Goal: Task Accomplishment & Management: Use online tool/utility

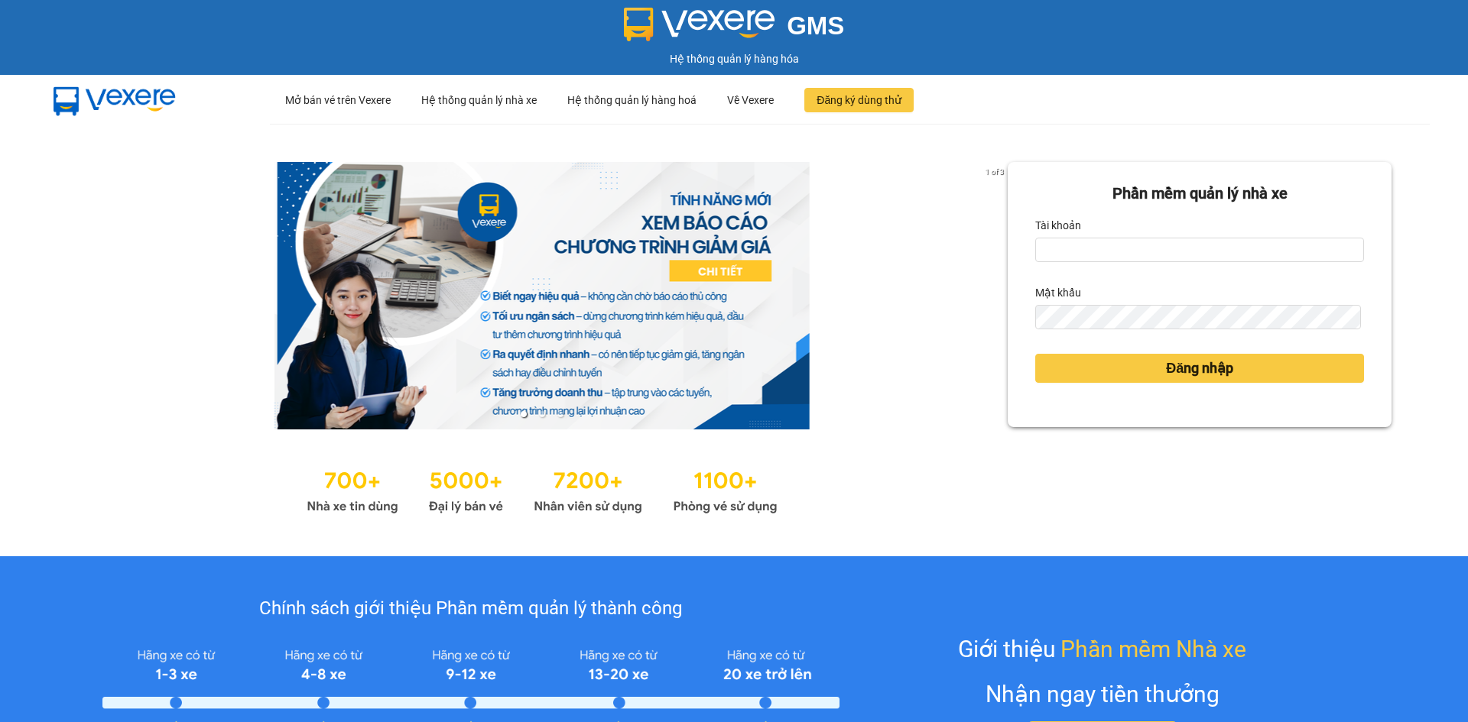
click at [1120, 271] on form "Phần mềm quản lý nhà xe Tài khoản Mật khẩu Đăng nhập" at bounding box center [1199, 295] width 329 height 226
click at [1120, 251] on input "Tài khoản" at bounding box center [1199, 250] width 329 height 24
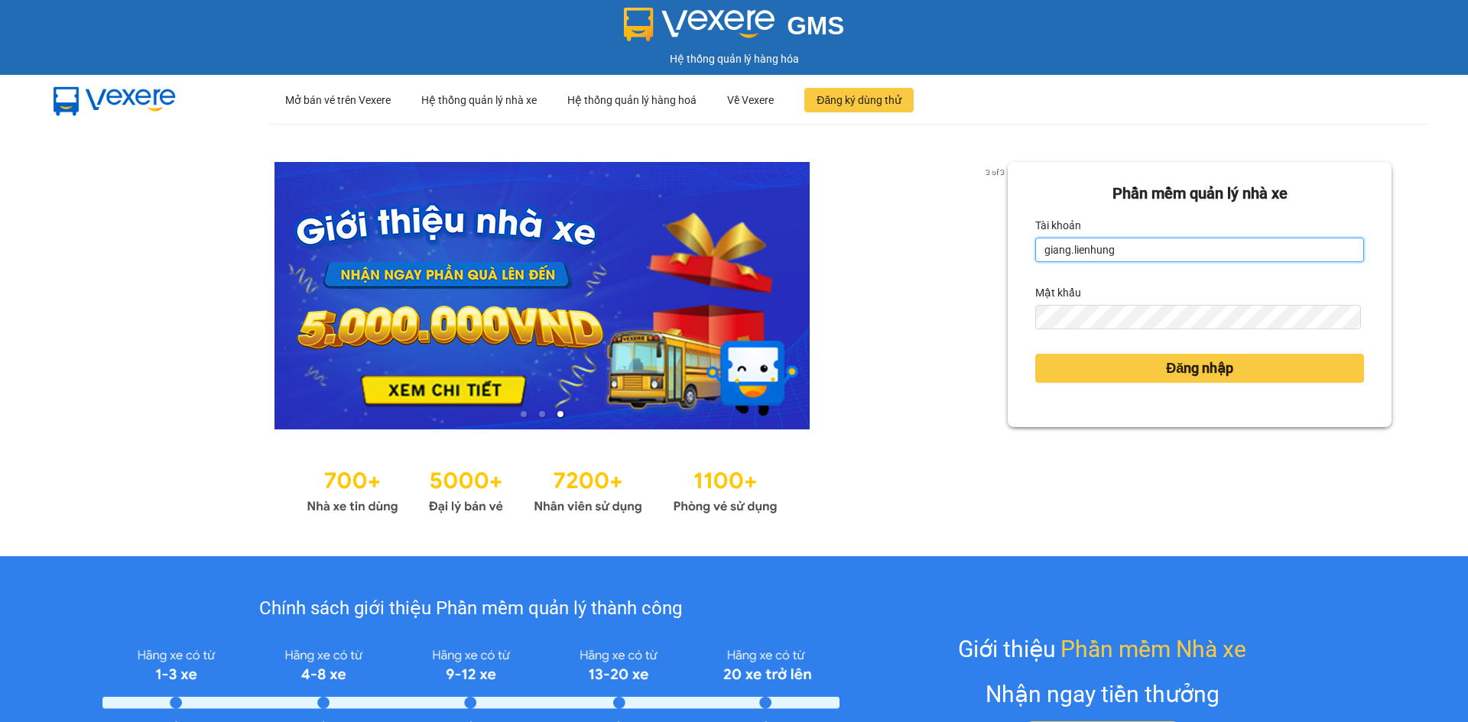
type input "giang.lienhung"
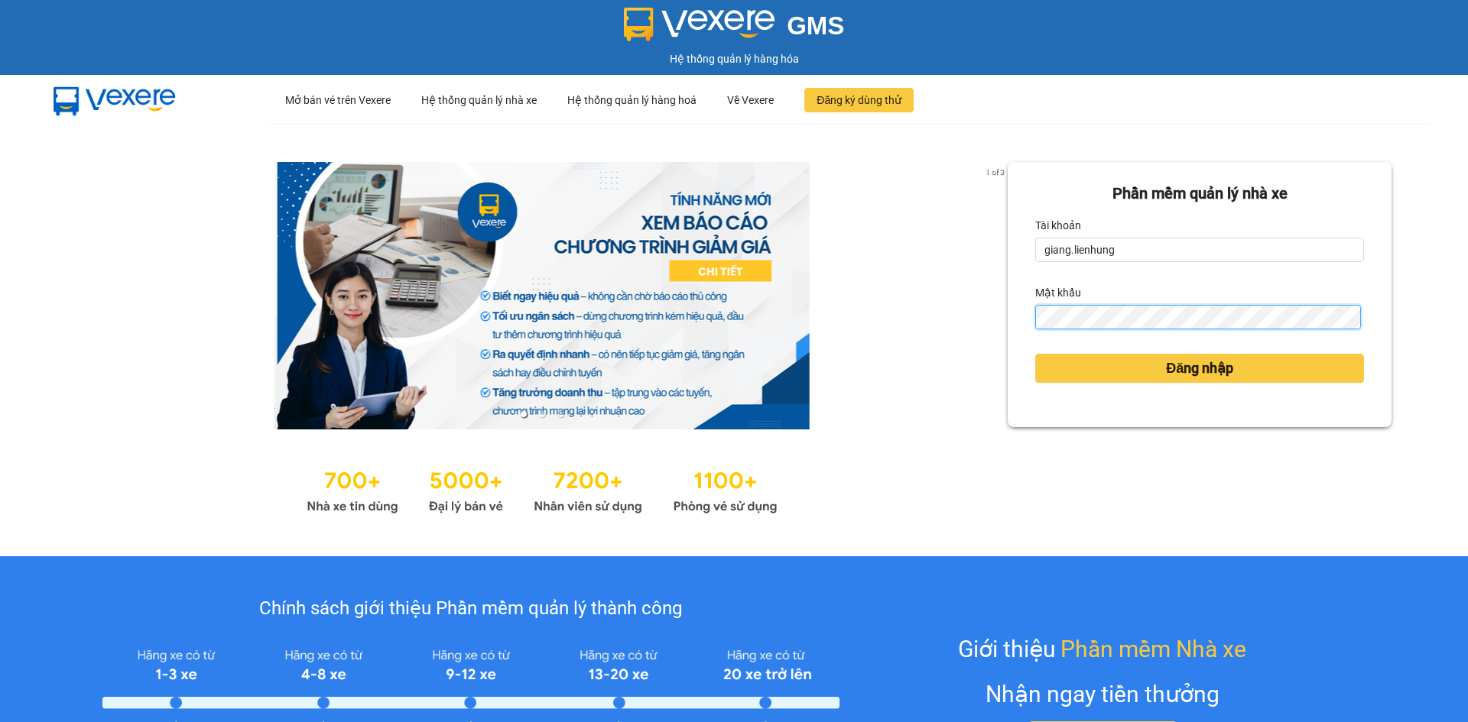
click at [1035, 354] on button "Đăng nhập" at bounding box center [1199, 368] width 329 height 29
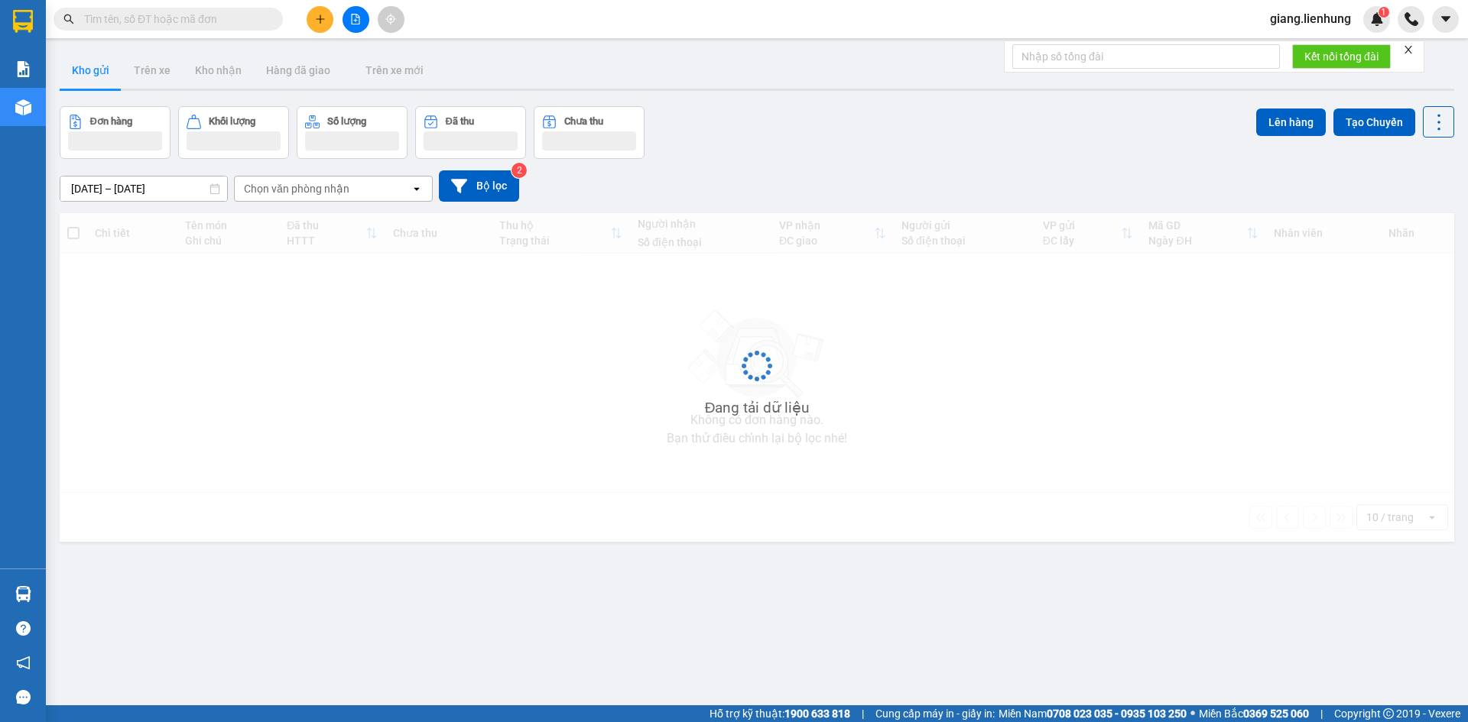
click at [109, 29] on span at bounding box center [168, 19] width 229 height 23
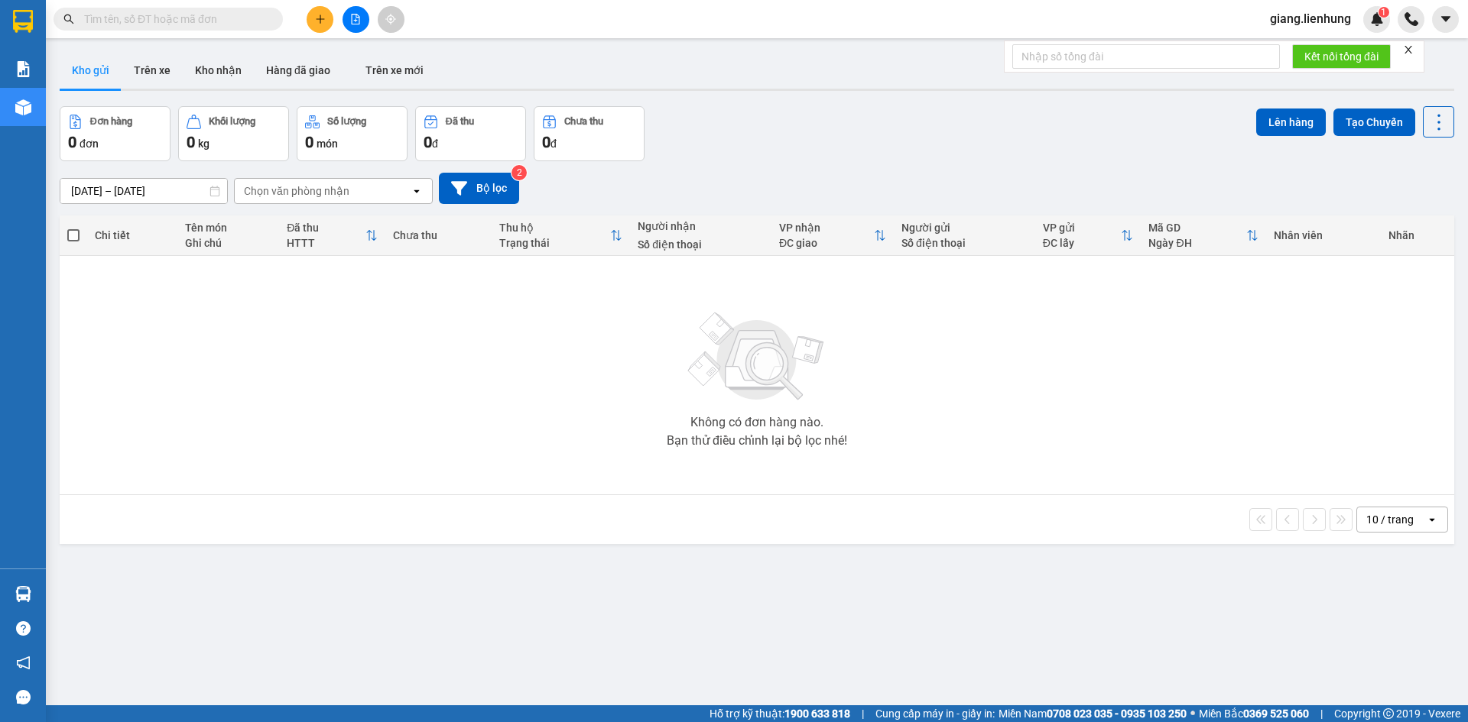
click at [109, 22] on input "text" at bounding box center [174, 19] width 180 height 17
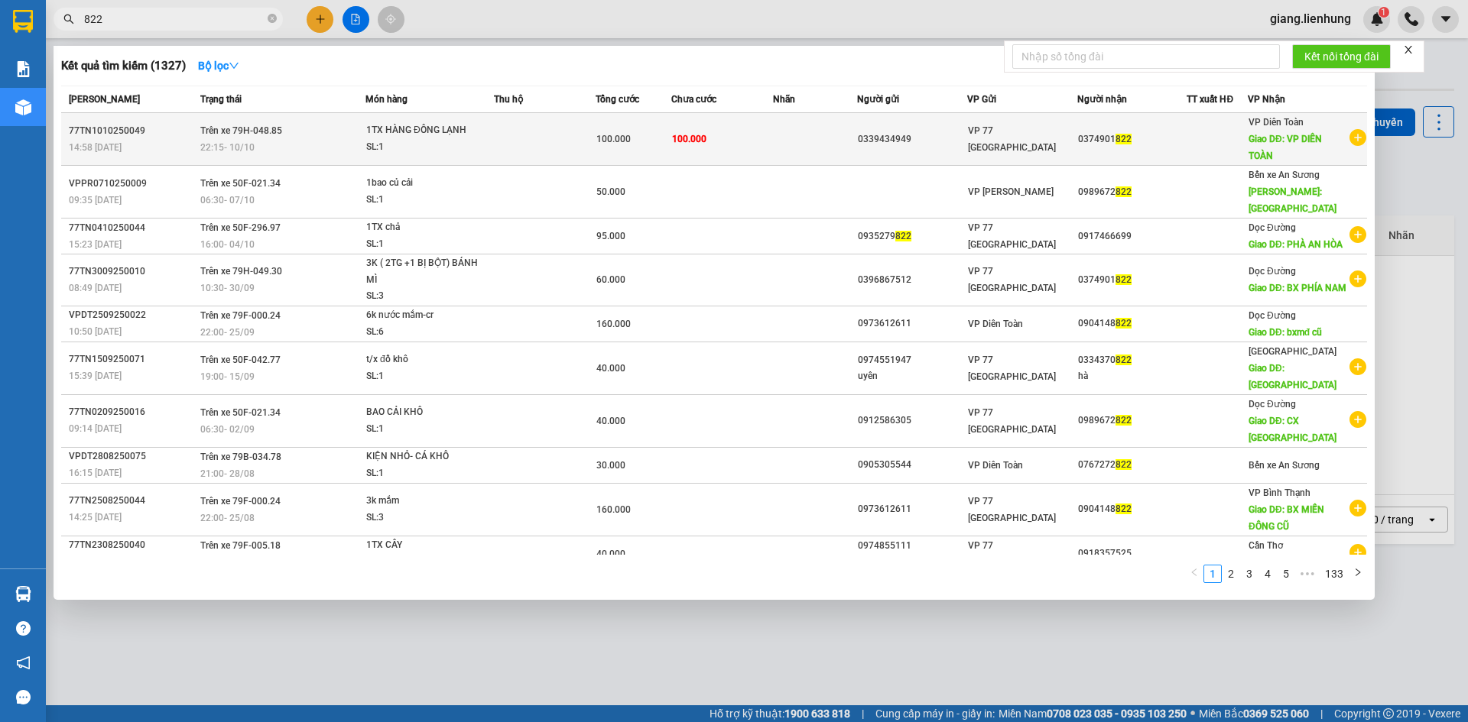
type input "822"
click at [716, 138] on td "100.000" at bounding box center [722, 139] width 102 height 53
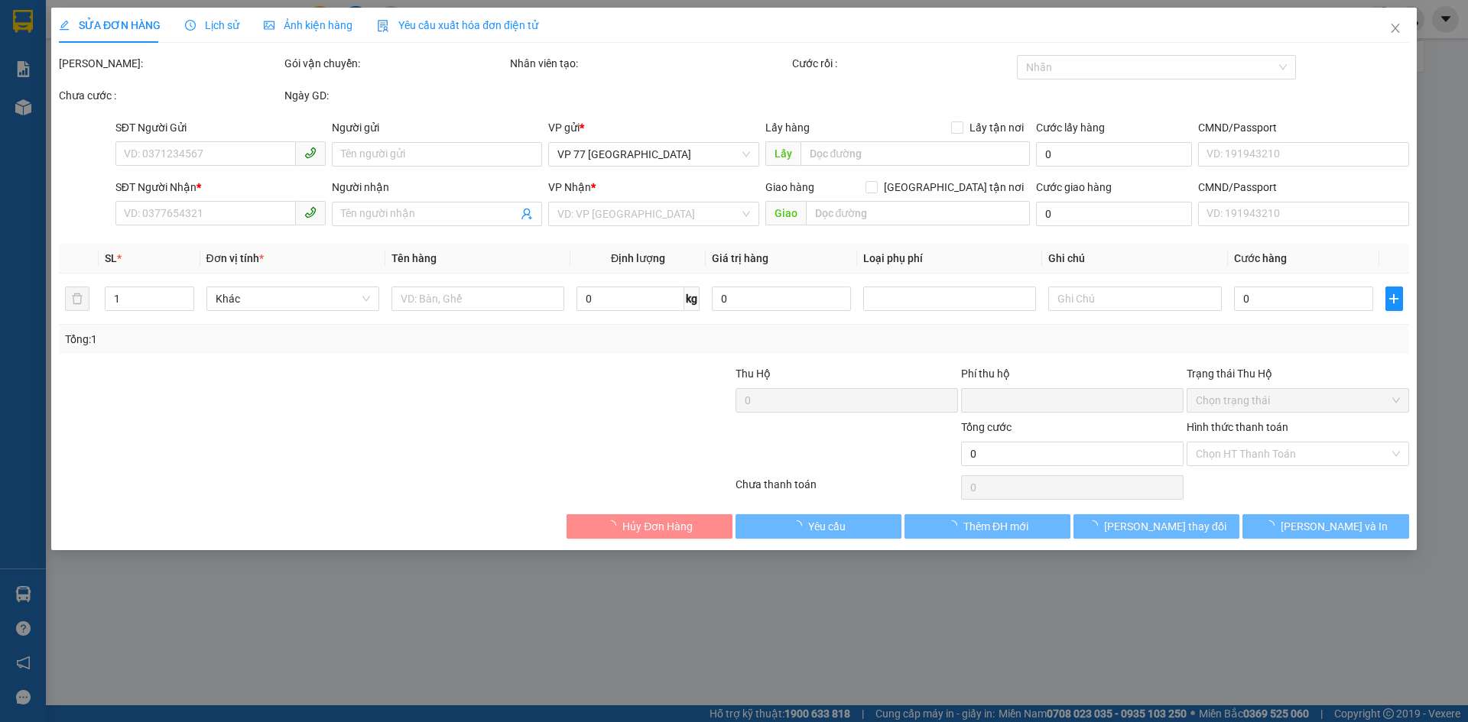
type input "0339434949"
type input "0374901822"
type input "VP DIÊN TOÀN"
type input "0"
type input "100.000"
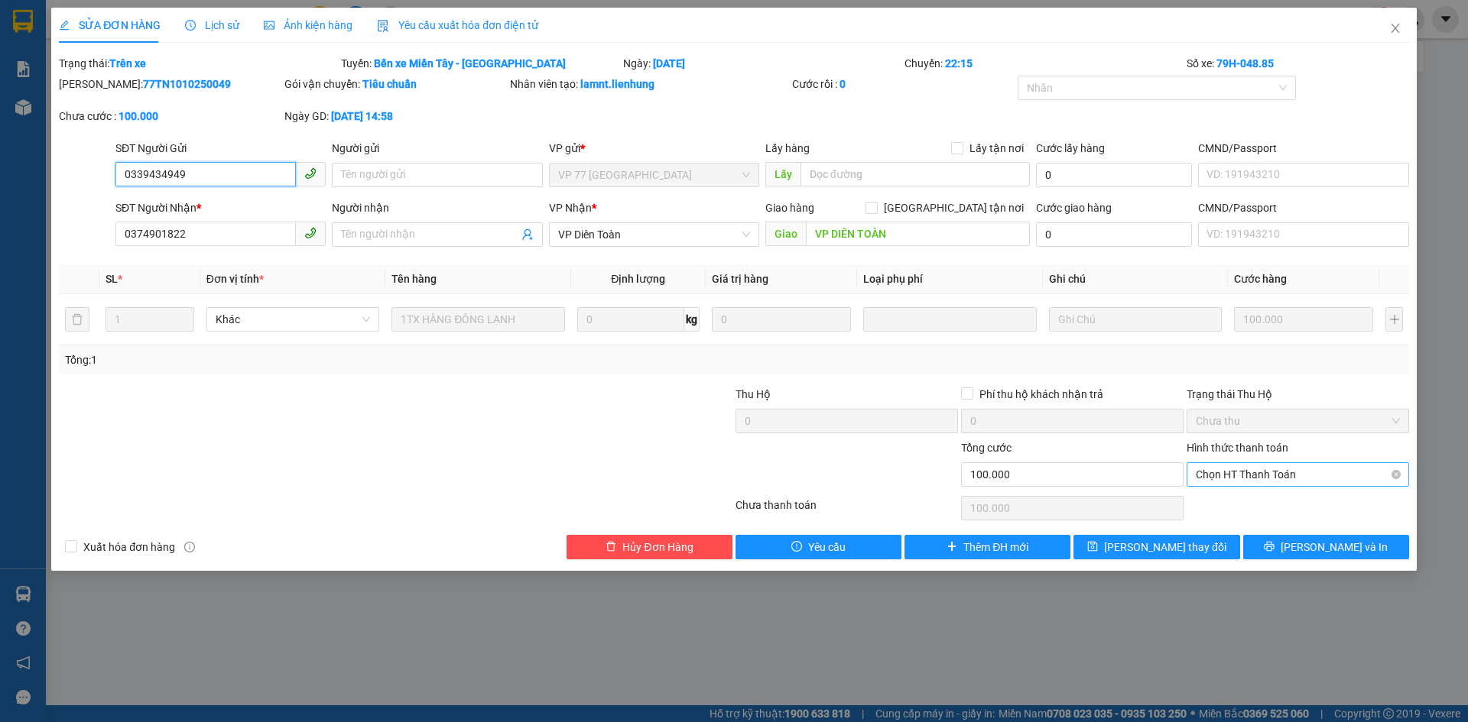
click at [1315, 470] on span "Chọn HT Thanh Toán" at bounding box center [1298, 474] width 204 height 23
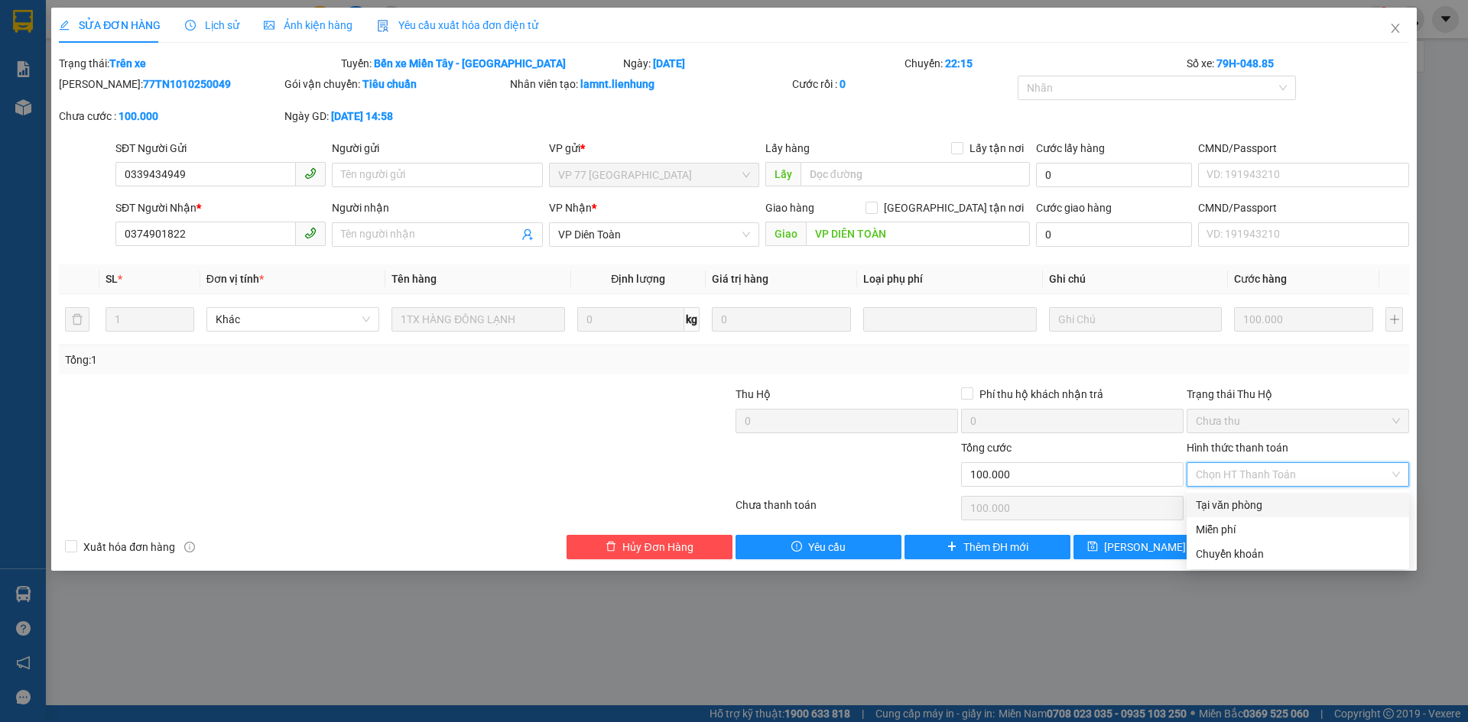
click at [1288, 505] on div "Tại văn phòng" at bounding box center [1298, 505] width 204 height 17
type input "0"
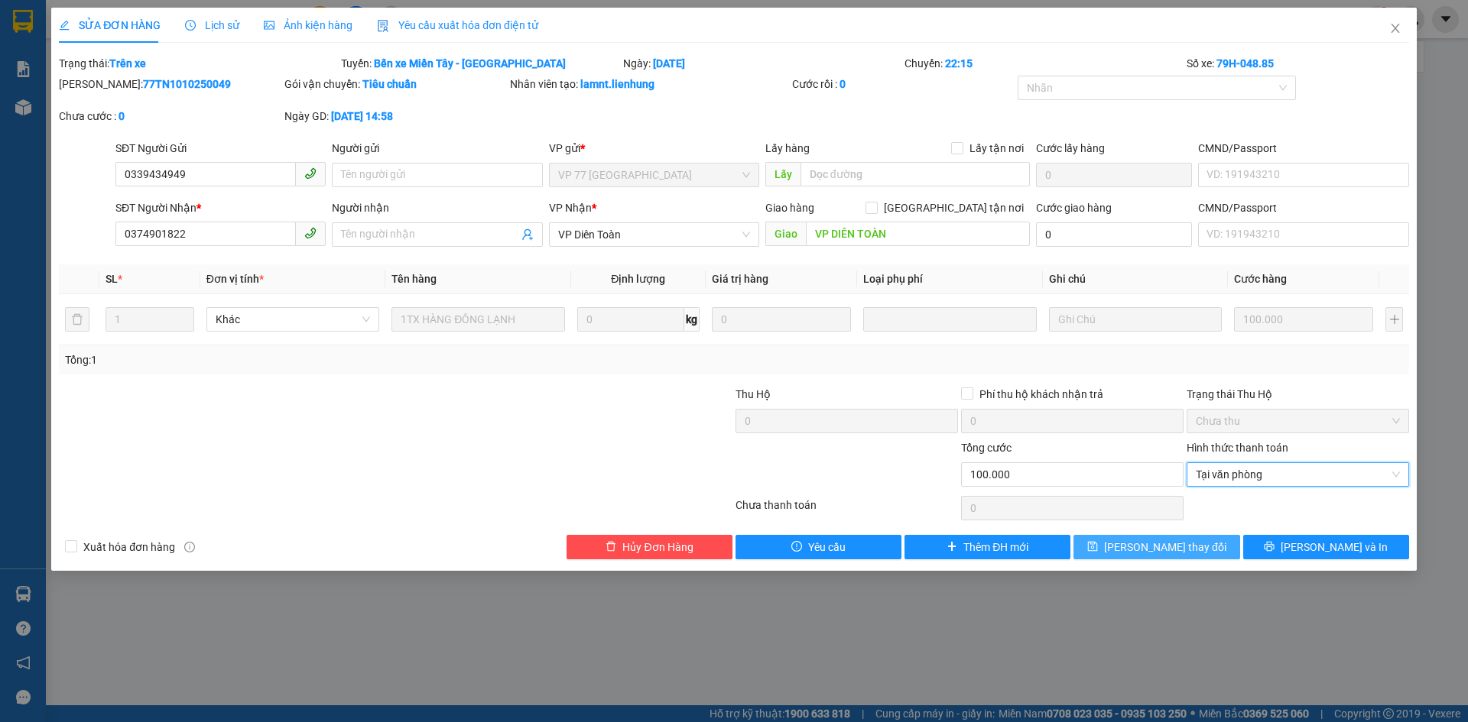
click at [1147, 544] on span "Lưu thay đổi" at bounding box center [1165, 547] width 122 height 17
